Goal: Register for event/course

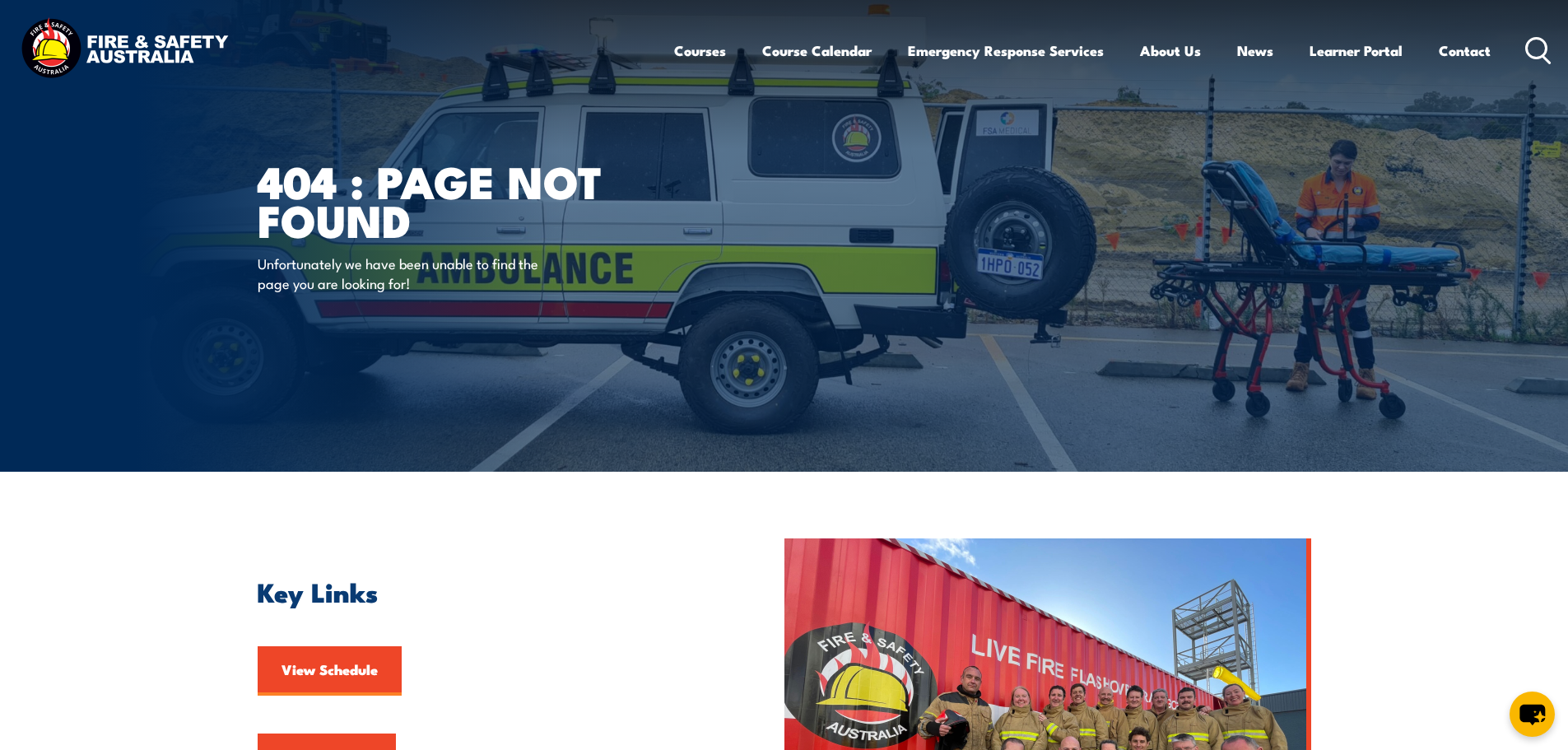
click at [624, 331] on div "404 : Page Not Found Unfortunately we have been unable to find the page you are…" at bounding box center [461, 236] width 406 height 472
click at [164, 50] on img at bounding box center [125, 50] width 216 height 71
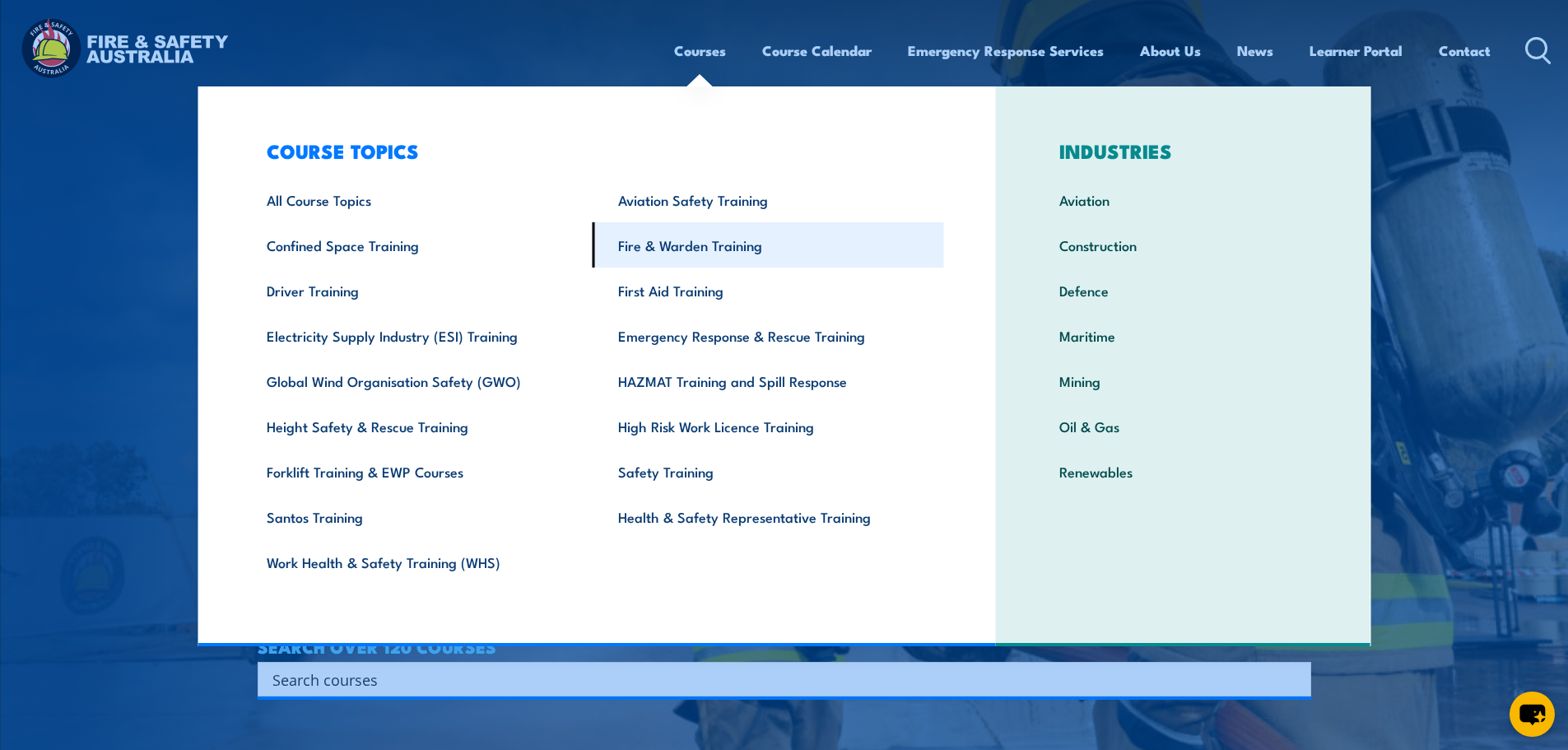
click at [709, 247] on link "Fire & Warden Training" at bounding box center [768, 245] width 352 height 45
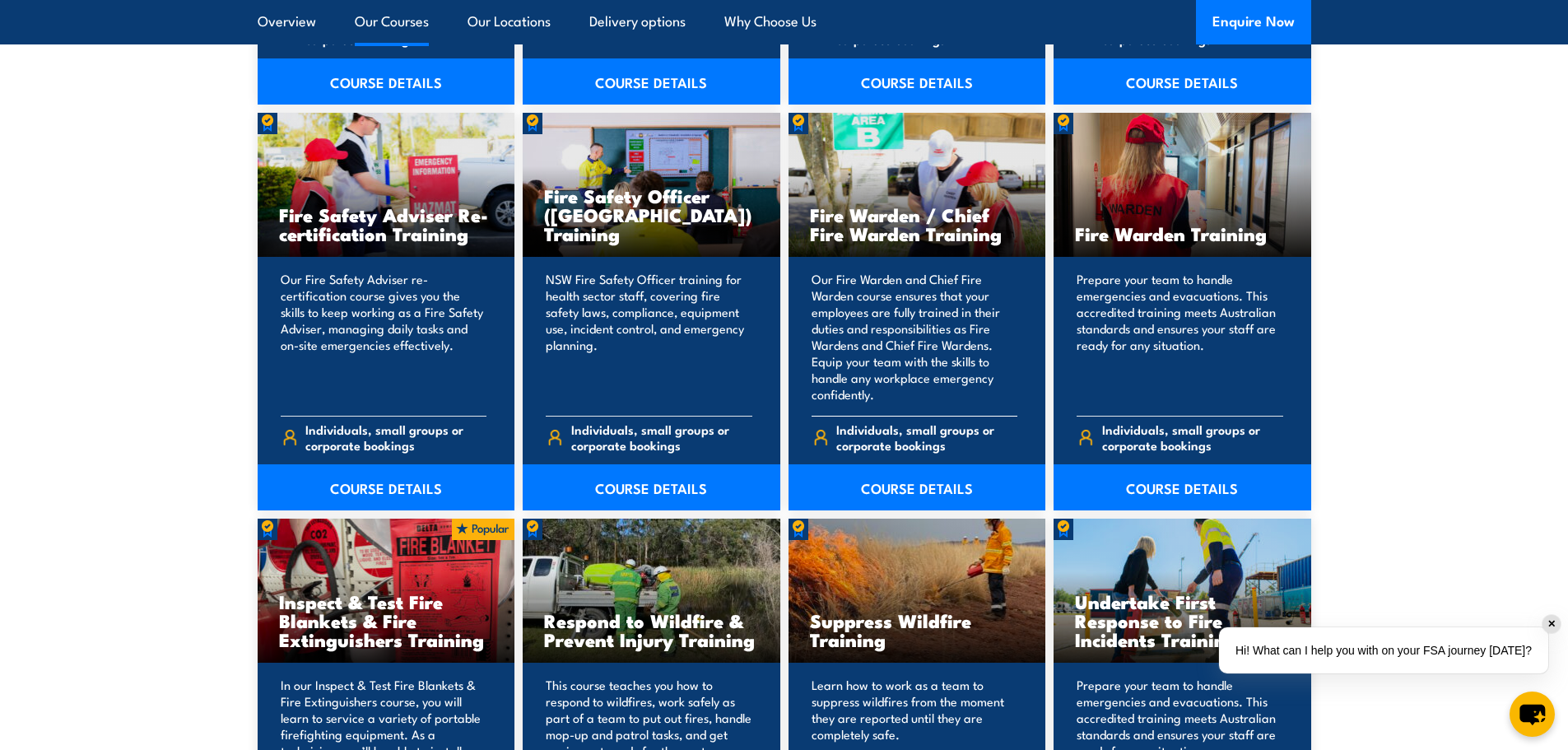
scroll to position [2223, 0]
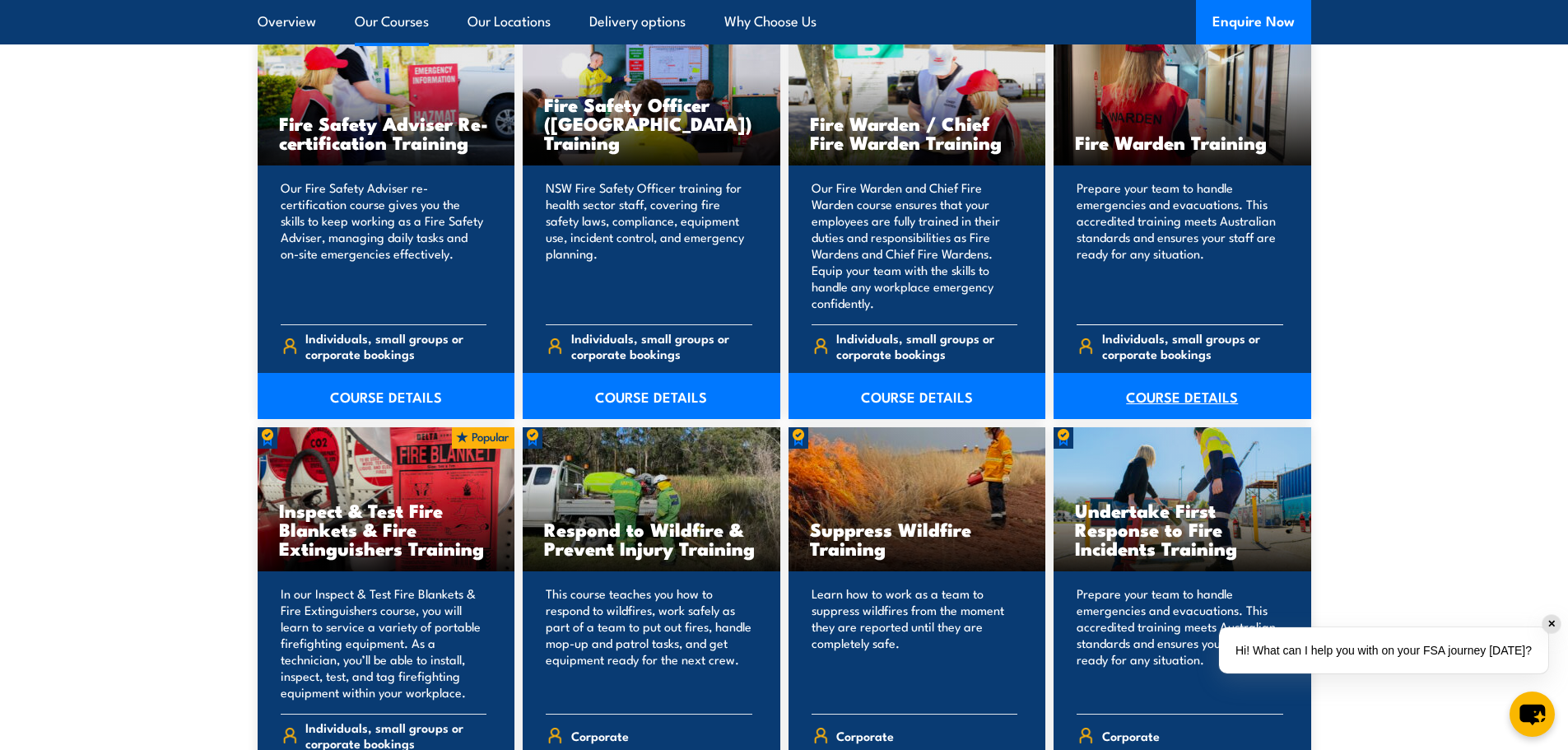
click at [1126, 391] on link "COURSE DETAILS" at bounding box center [1182, 396] width 258 height 46
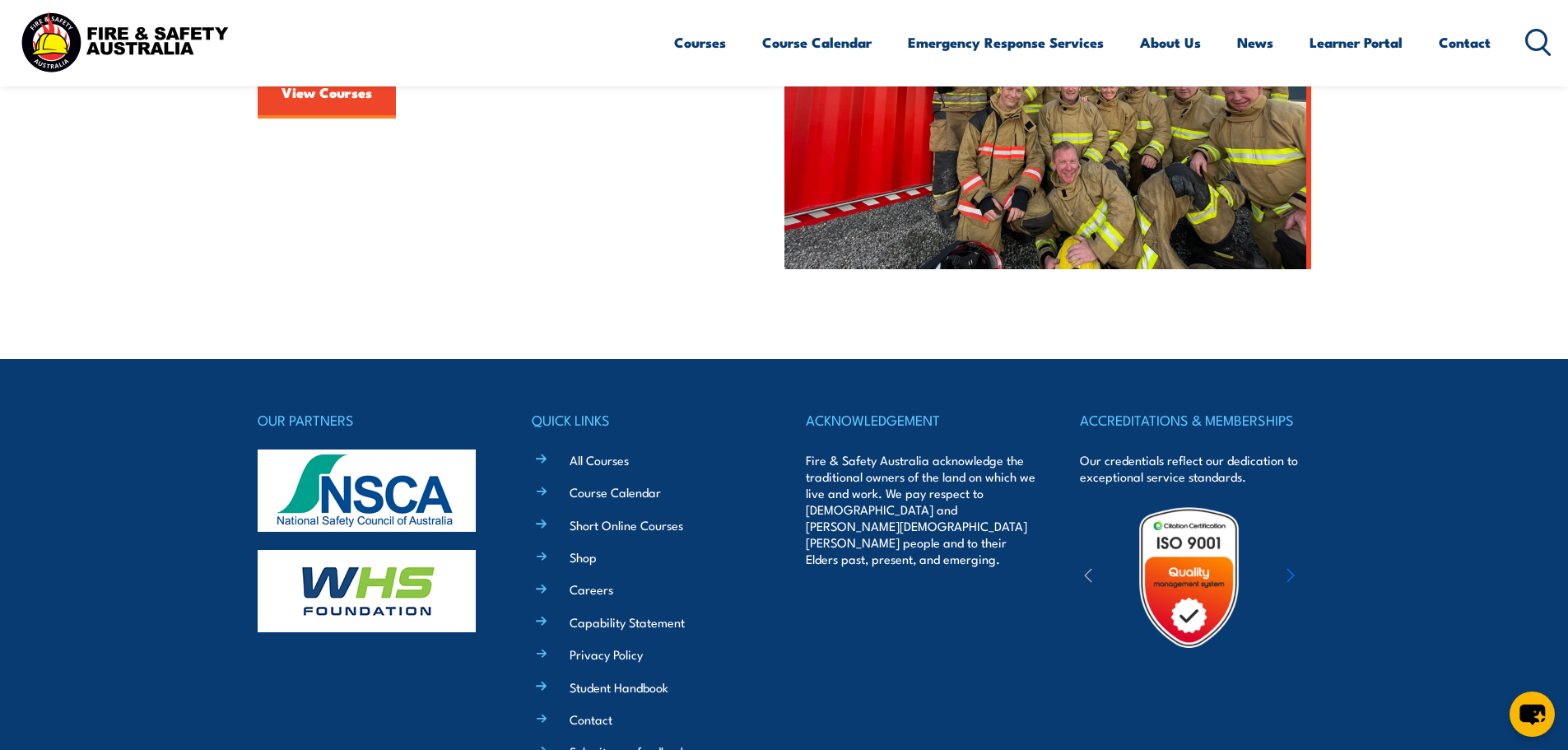
scroll to position [494, 0]
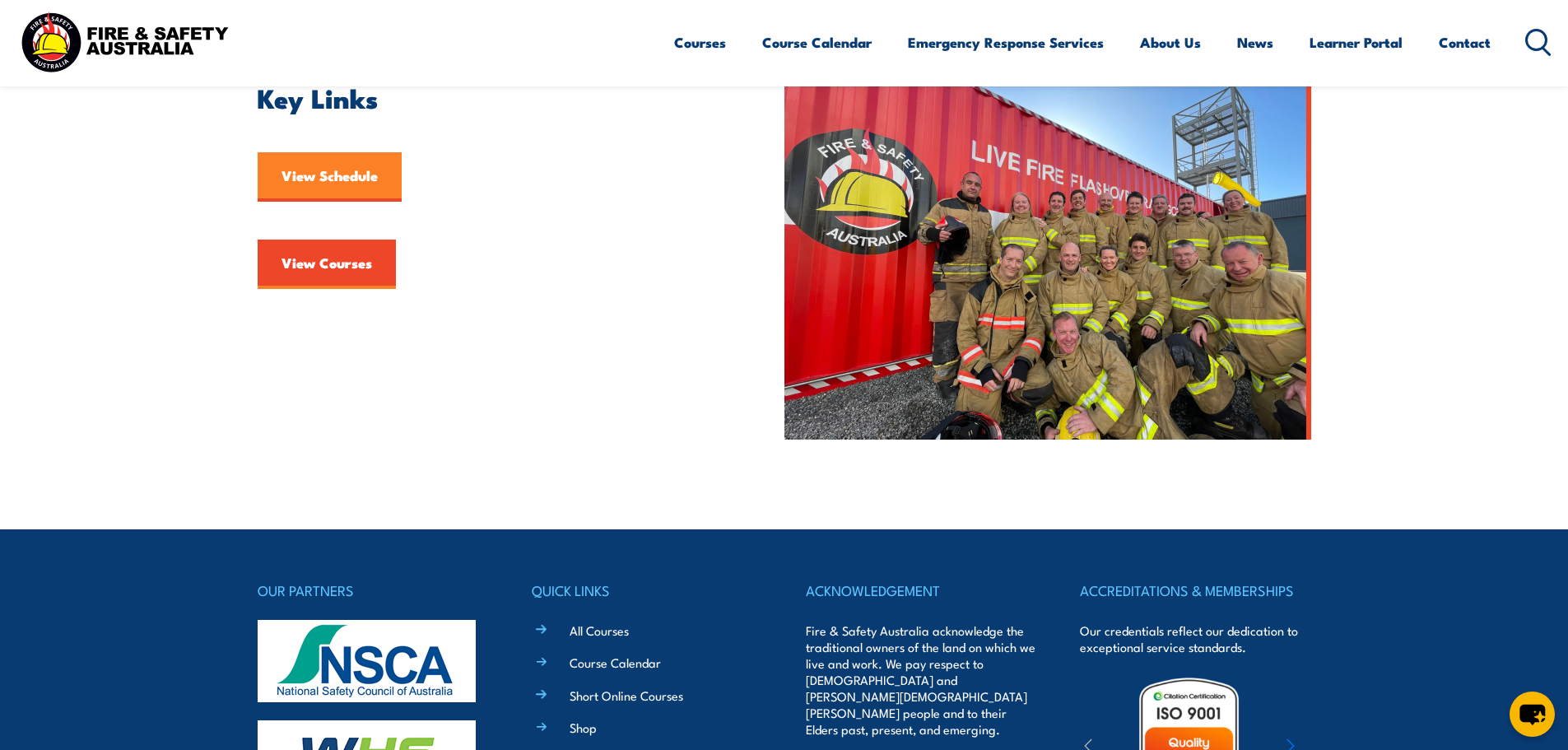
click at [330, 188] on link "View Schedule" at bounding box center [330, 176] width 144 height 49
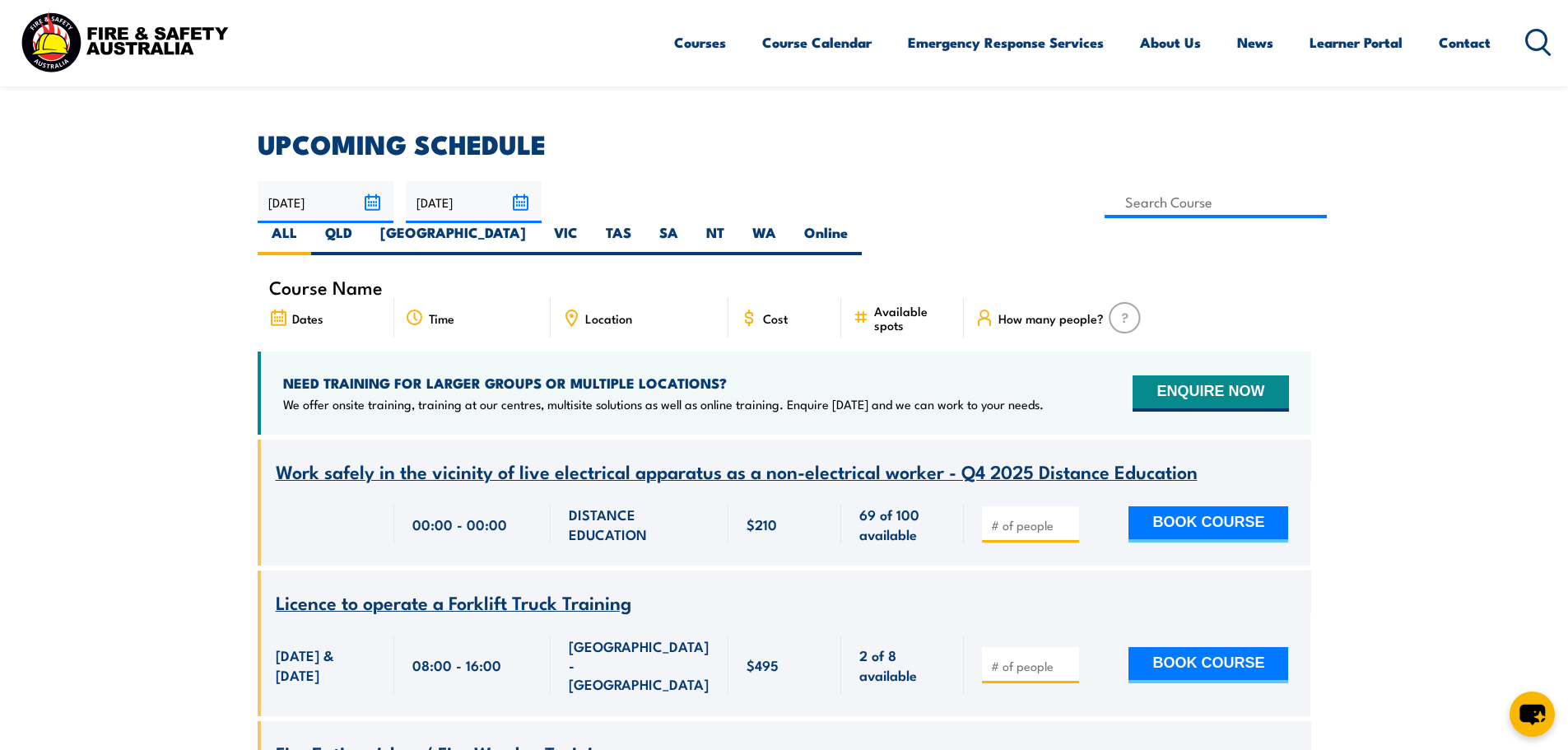
click at [520, 201] on input "30/11/2025" at bounding box center [473, 201] width 136 height 42
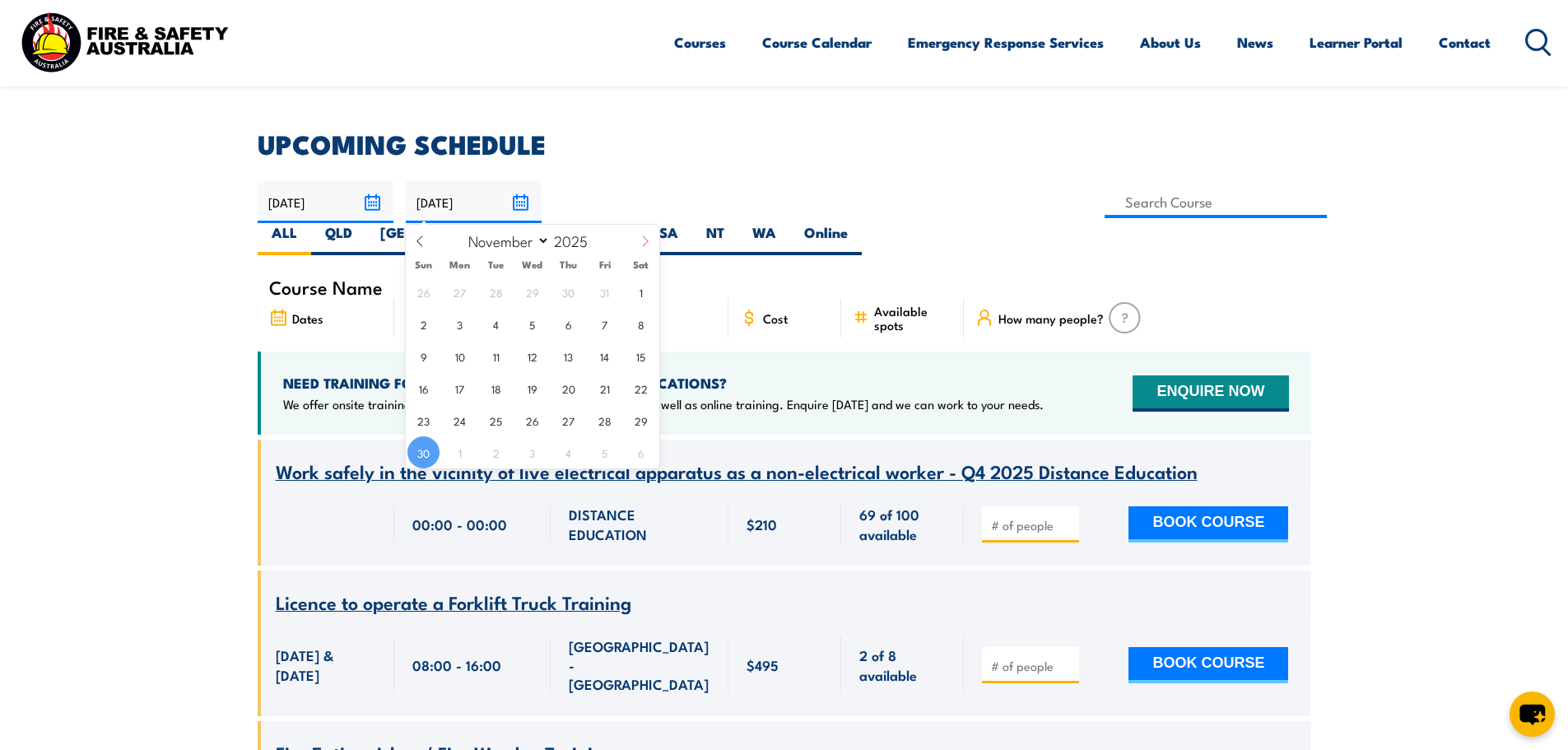
click at [642, 241] on icon at bounding box center [645, 241] width 11 height 11
select select "11"
click at [526, 427] on span "31" at bounding box center [532, 420] width 32 height 32
type input "31/12/2025"
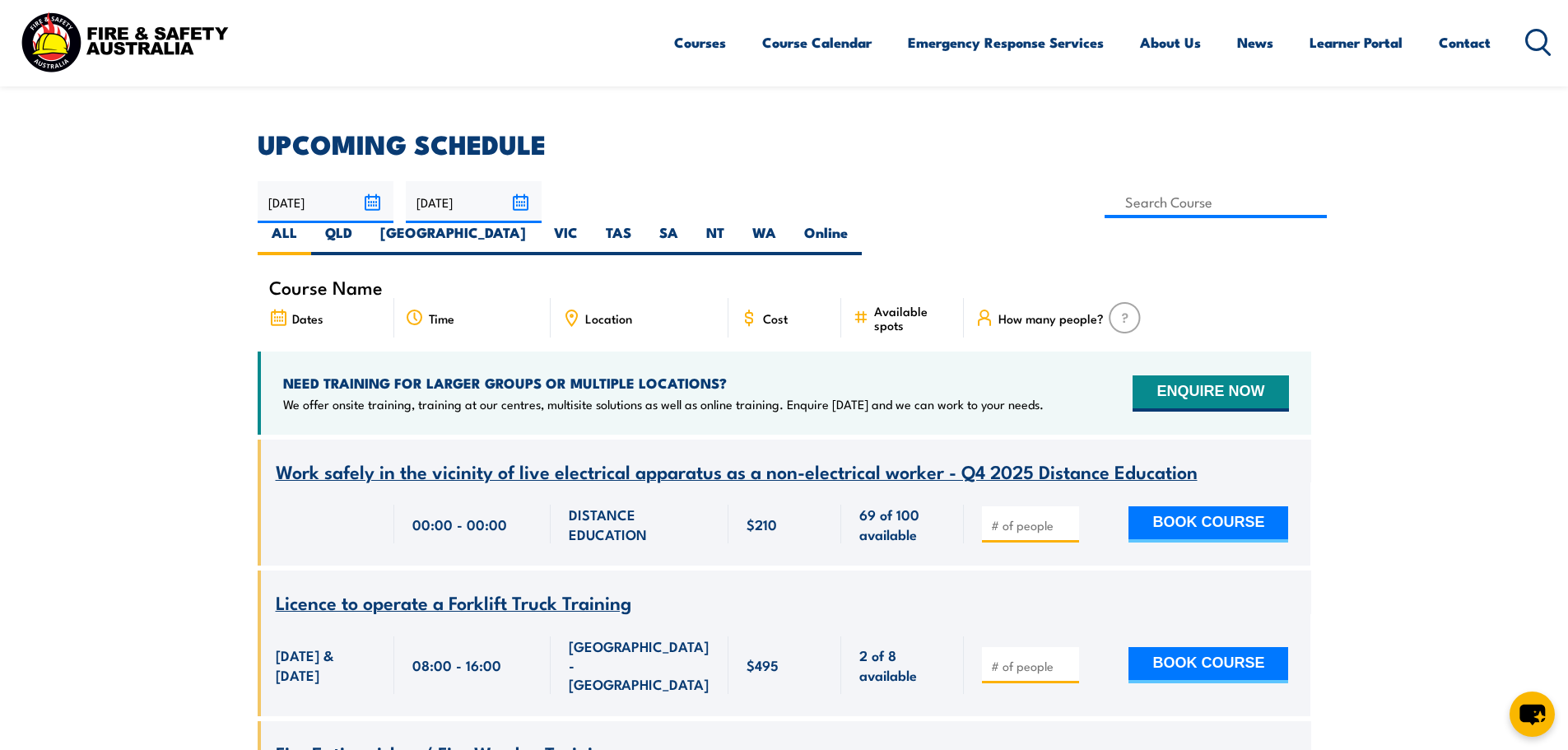
click at [790, 224] on label "WA" at bounding box center [765, 239] width 52 height 32
click at [787, 224] on input "WA" at bounding box center [782, 229] width 11 height 11
radio input "true"
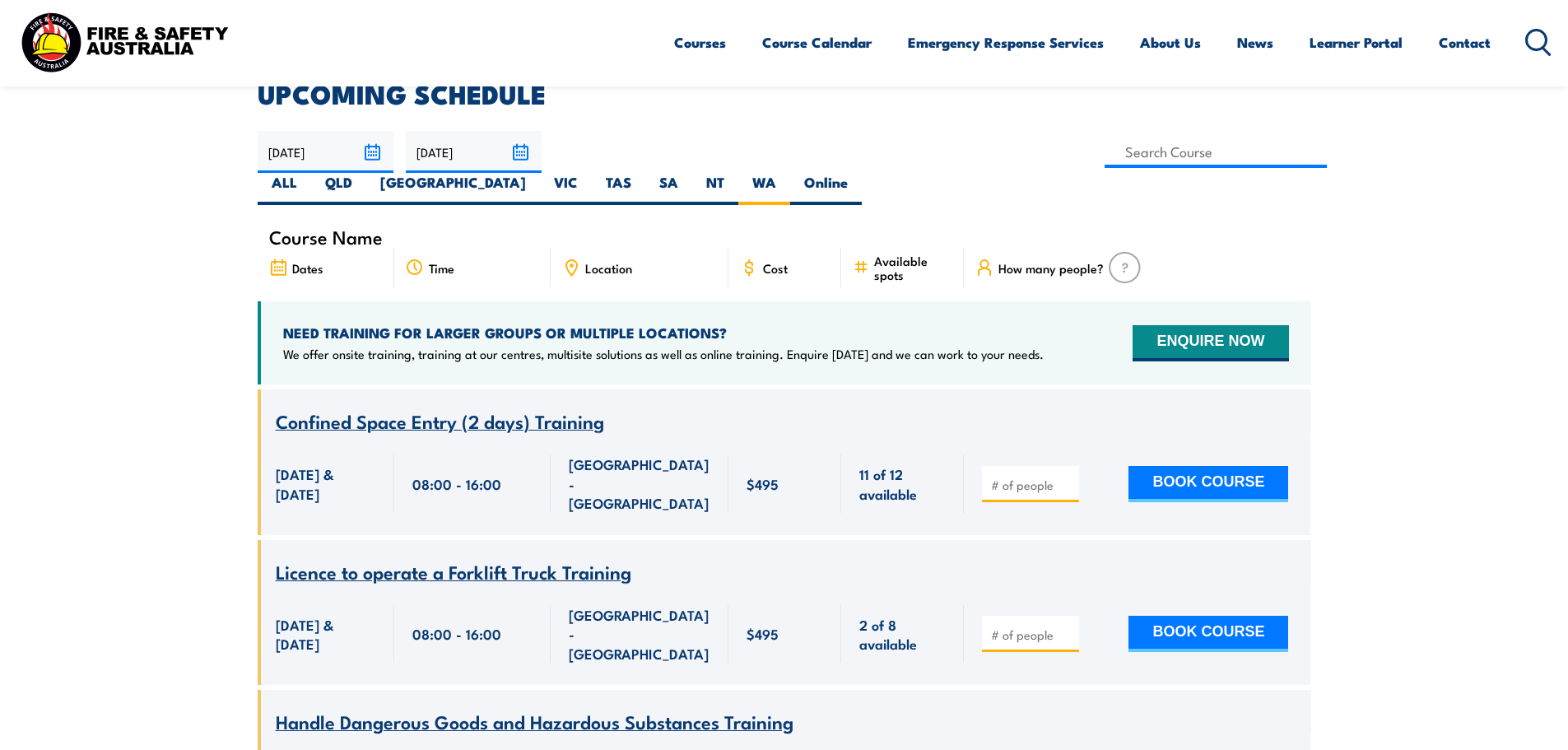
scroll to position [461, 0]
click at [1104, 162] on input at bounding box center [1216, 152] width 223 height 32
type input "Fire Warden Training"
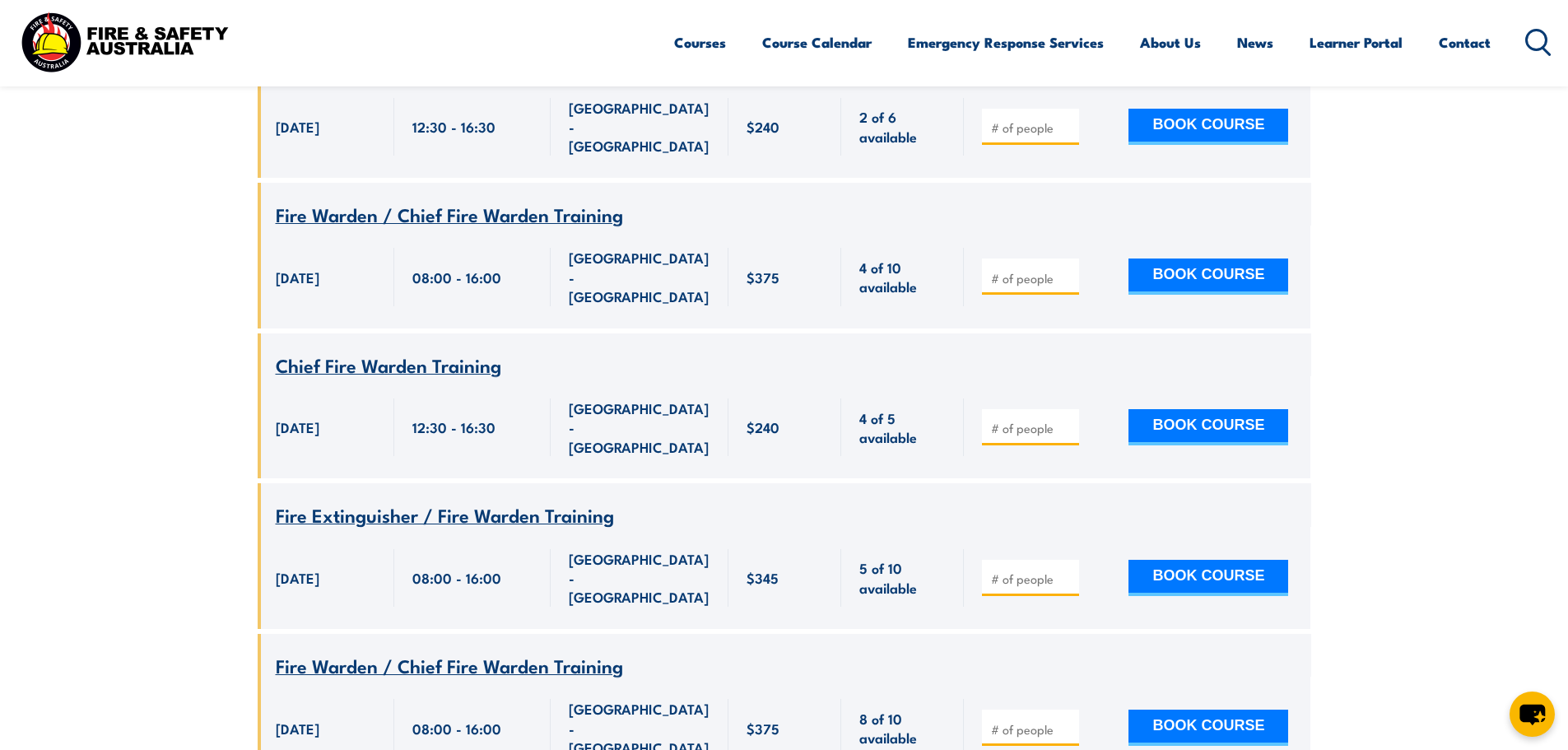
scroll to position [461, 0]
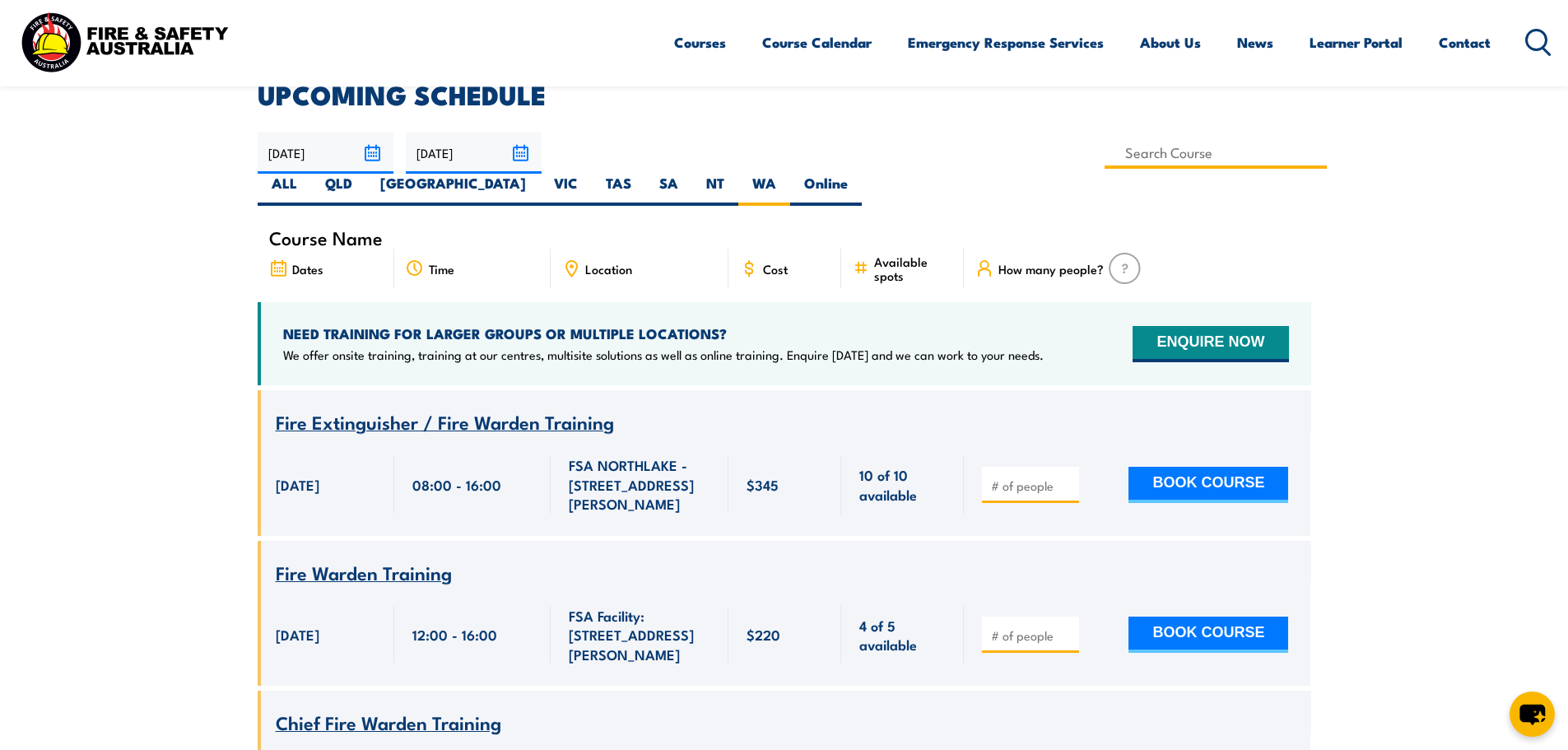
click at [1104, 159] on input at bounding box center [1216, 152] width 223 height 32
type input "Fire Warden Training"
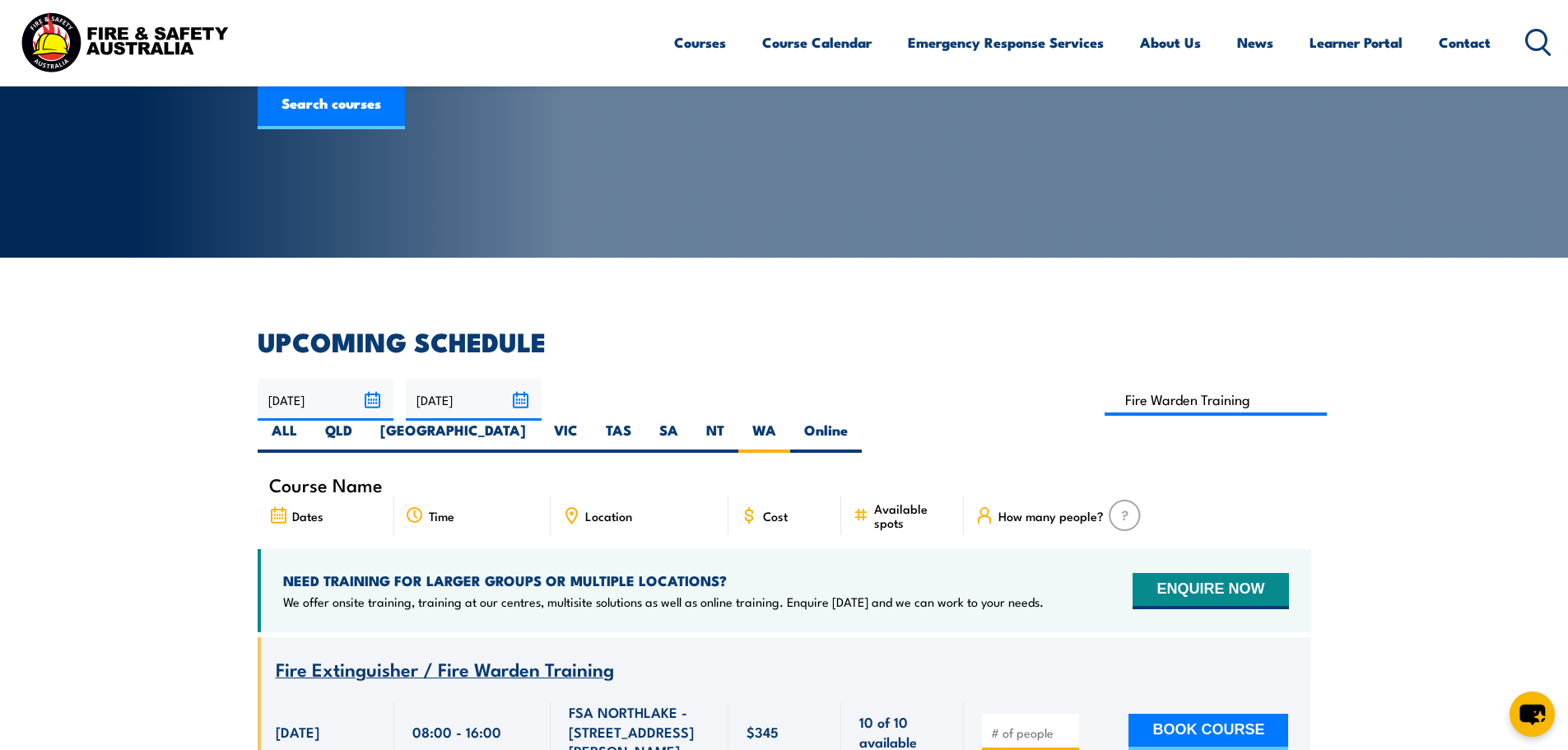
scroll to position [0, 0]
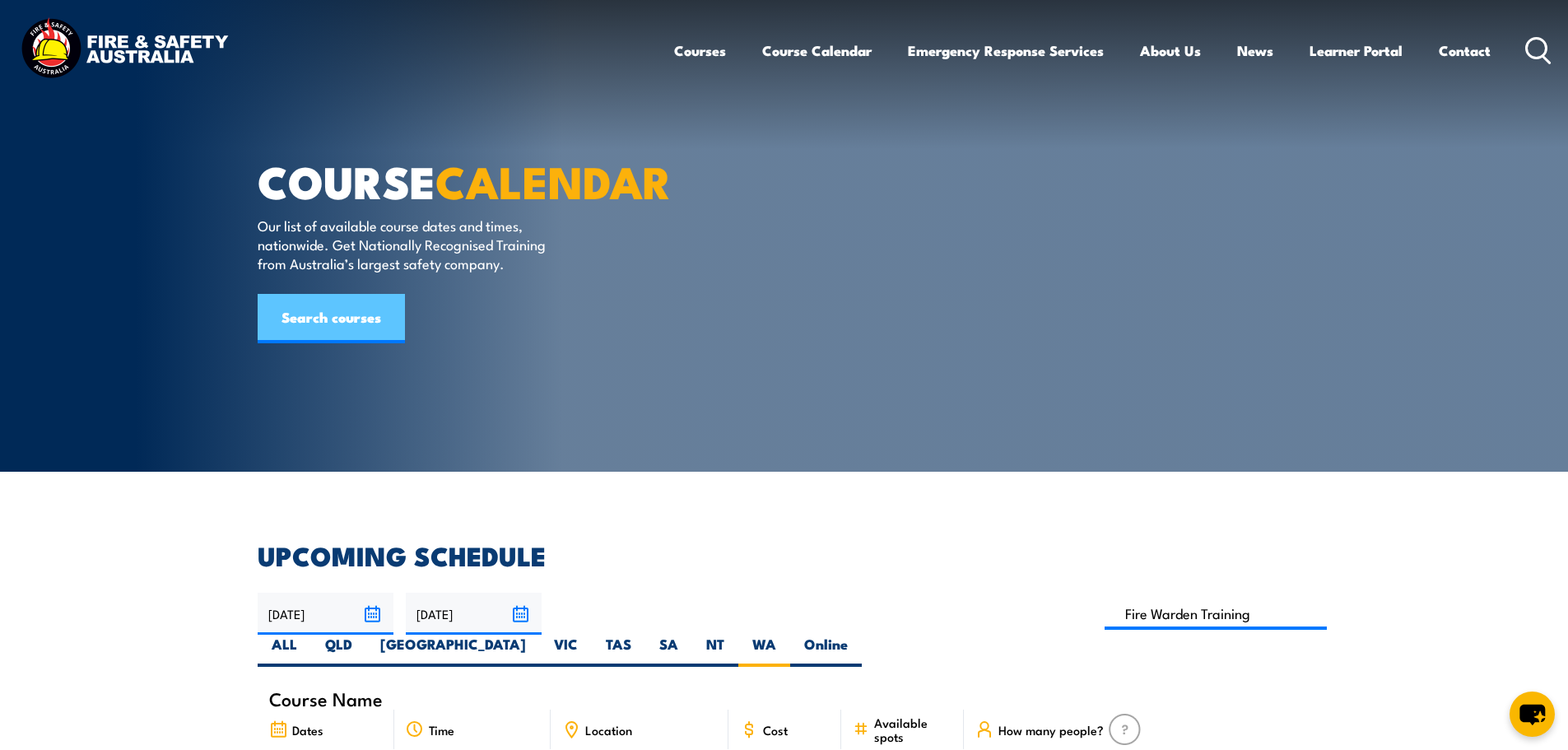
click at [304, 344] on link "Search courses" at bounding box center [332, 318] width 148 height 49
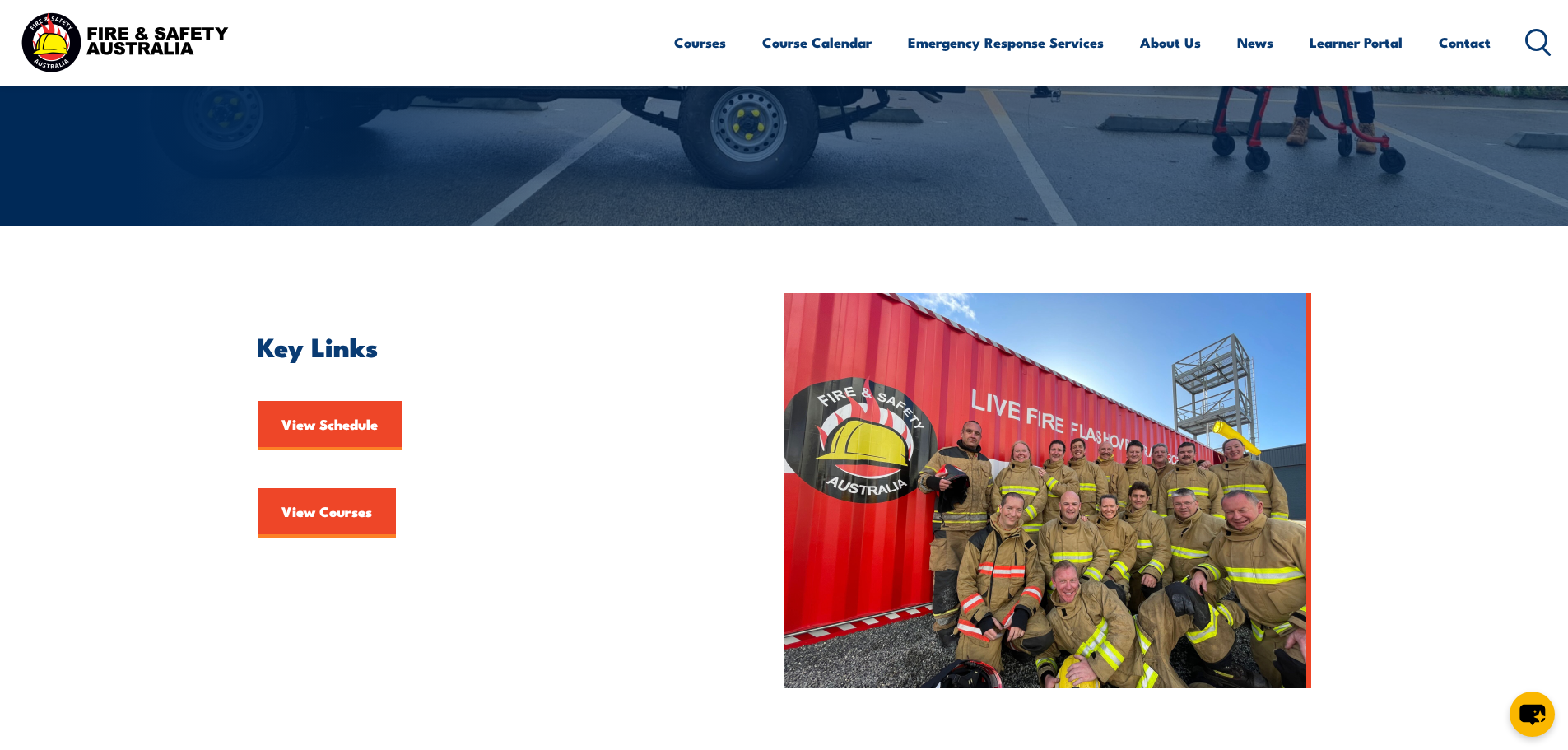
scroll to position [247, 0]
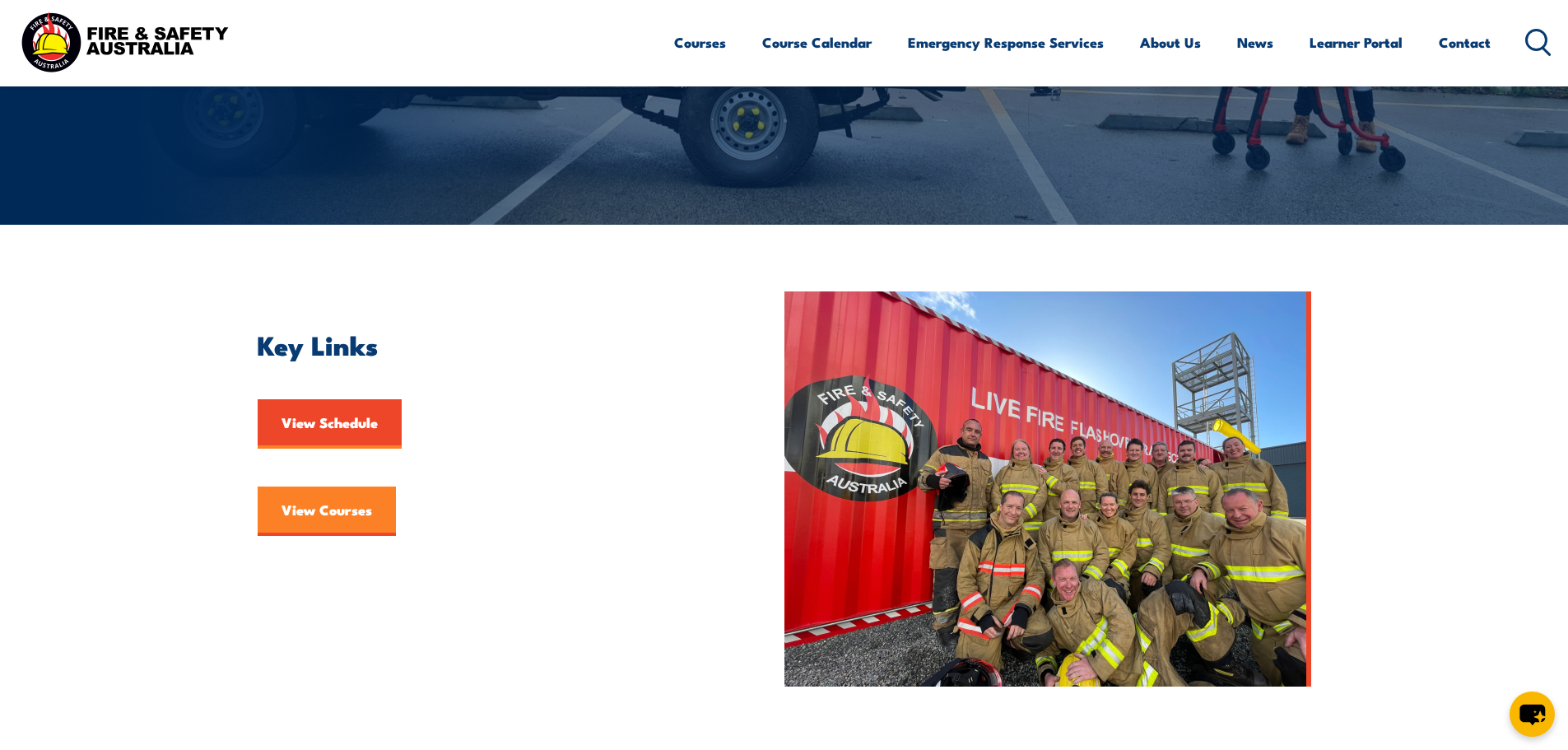
click at [356, 514] on link "View Courses" at bounding box center [327, 511] width 139 height 49
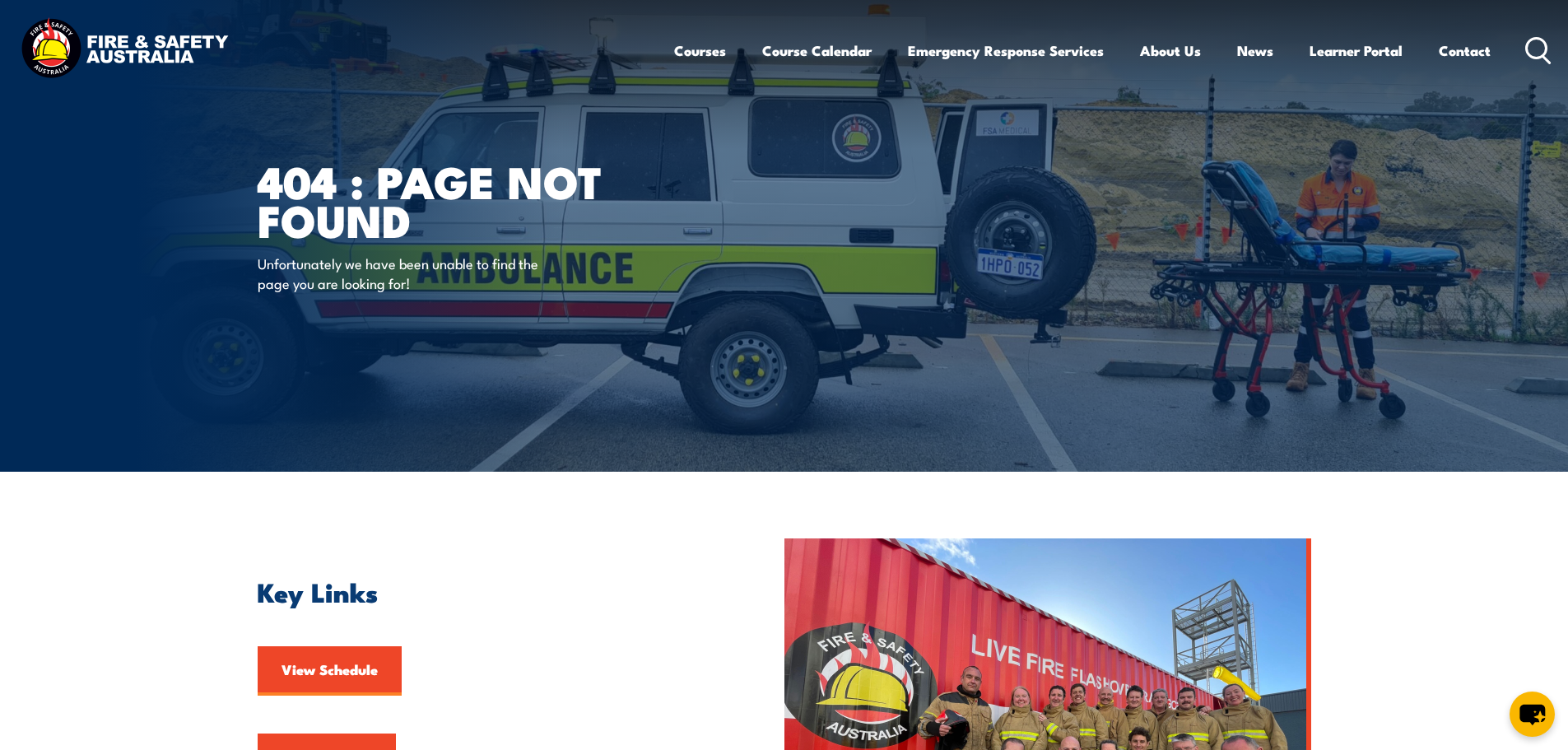
click at [693, 56] on link "Courses" at bounding box center [700, 50] width 52 height 43
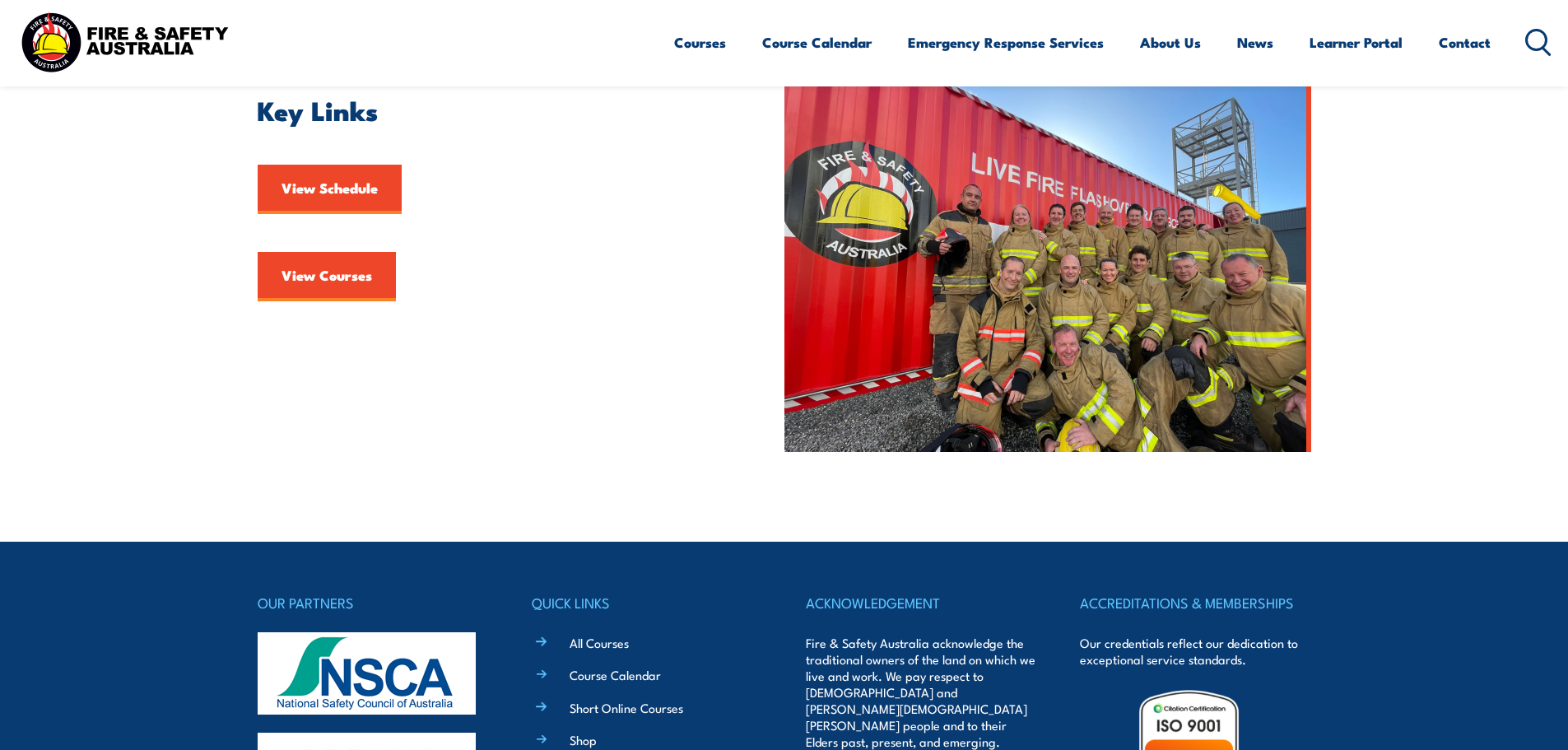
scroll to position [494, 0]
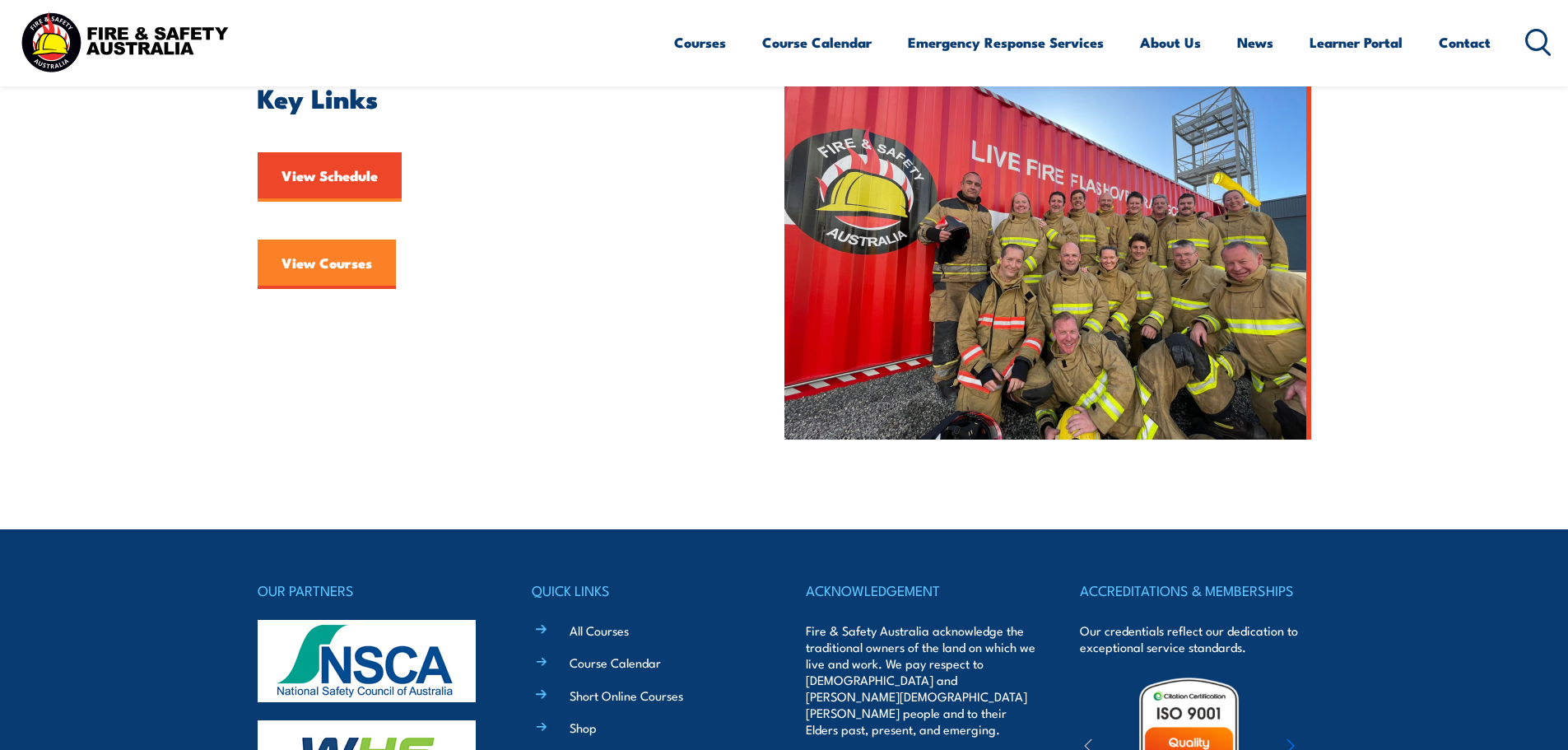
click at [322, 267] on link "View Courses" at bounding box center [327, 263] width 139 height 49
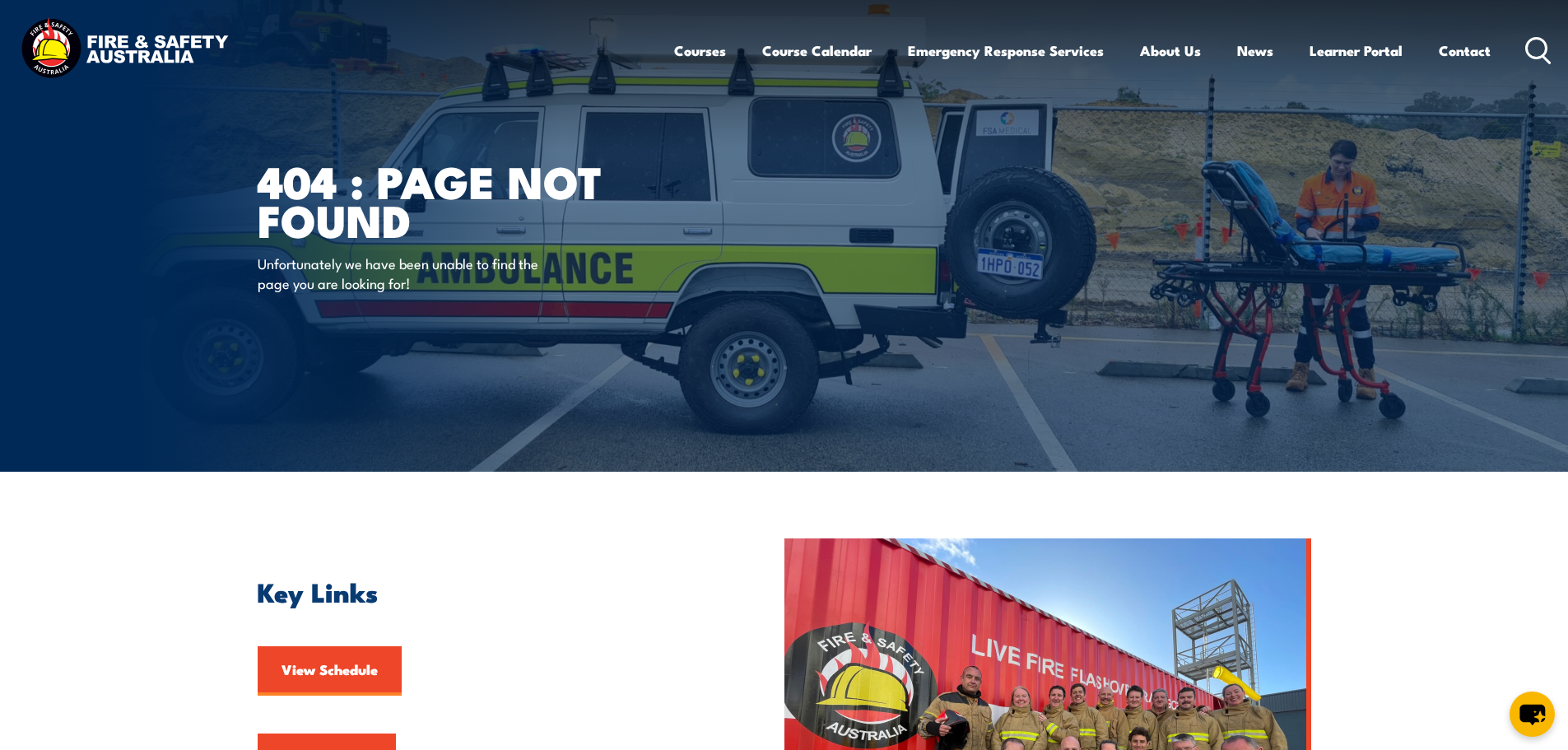
click at [859, 324] on article "404 : Page Not Found Unfortunately we have been unable to find the page you are…" at bounding box center [784, 236] width 1054 height 472
